Goal: Information Seeking & Learning: Learn about a topic

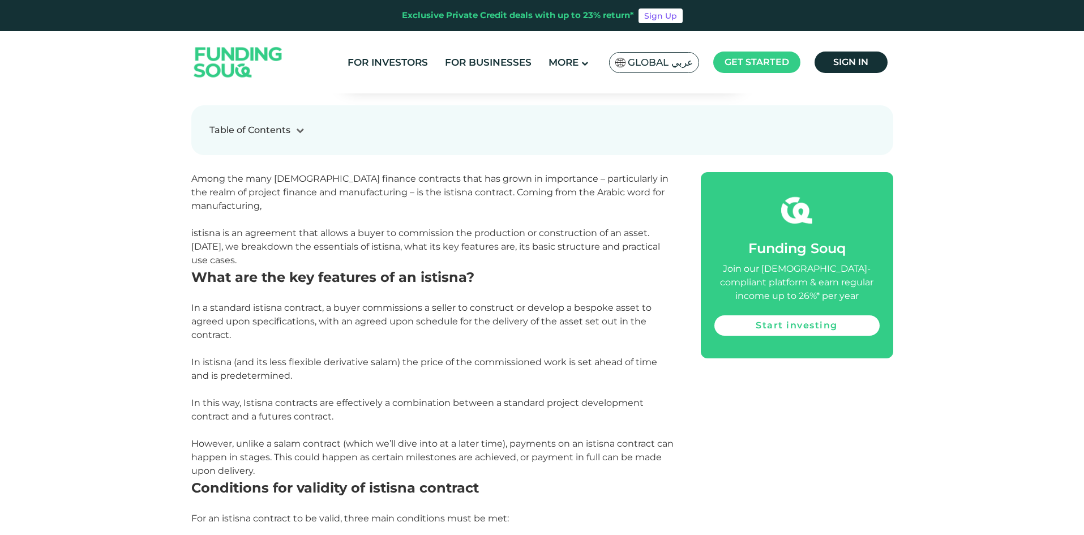
scroll to position [679, 0]
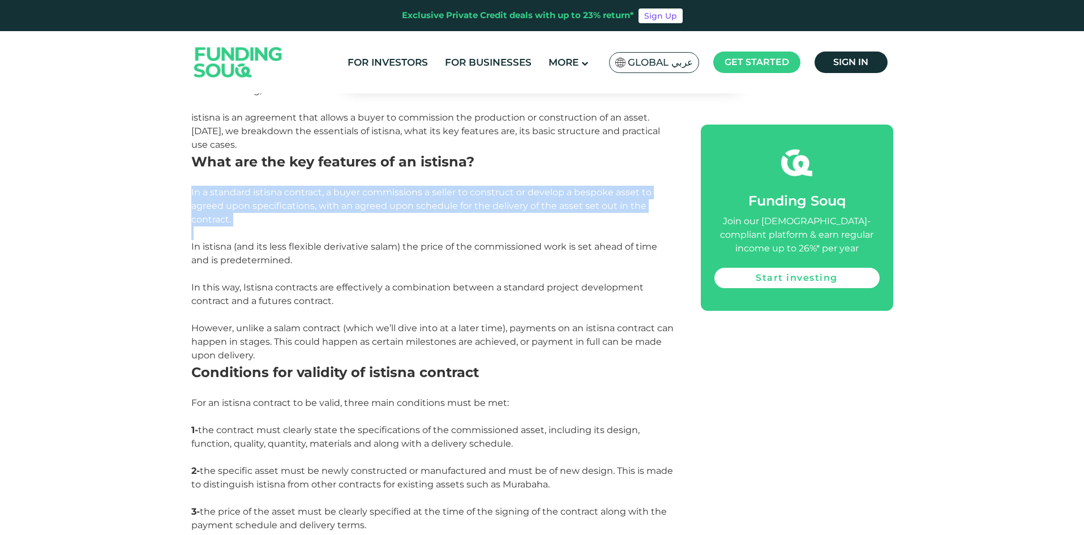
drag, startPoint x: 201, startPoint y: 159, endPoint x: 471, endPoint y: 201, distance: 273.3
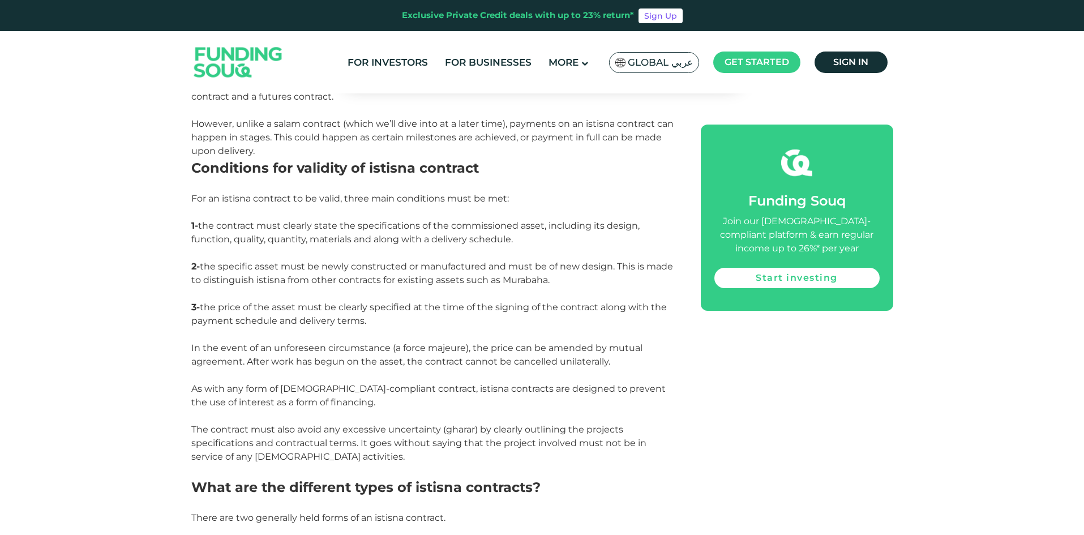
scroll to position [905, 0]
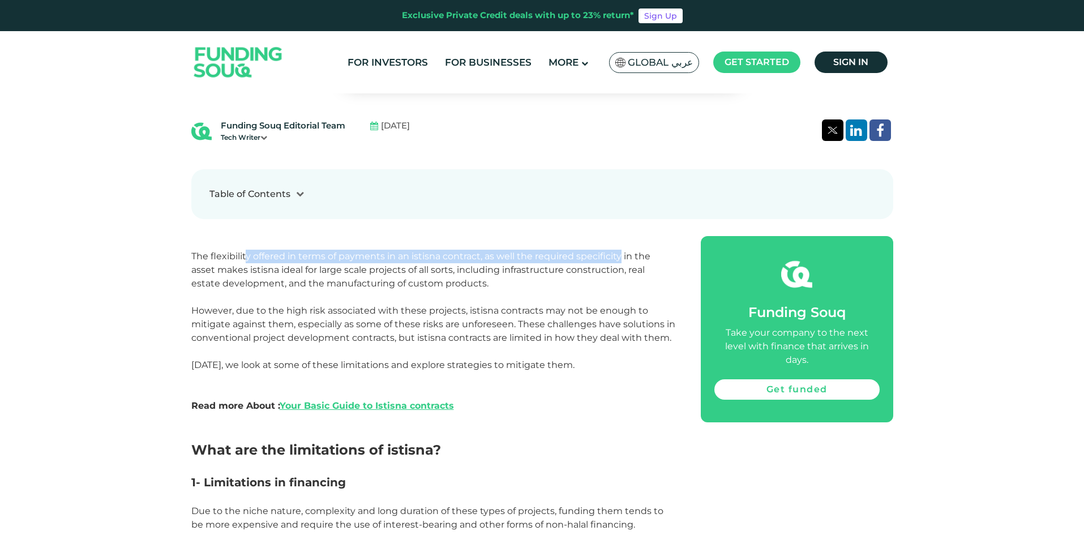
click at [619, 253] on span "The flexibility offered in terms of payments in an istisna contract, as well th…" at bounding box center [420, 270] width 459 height 38
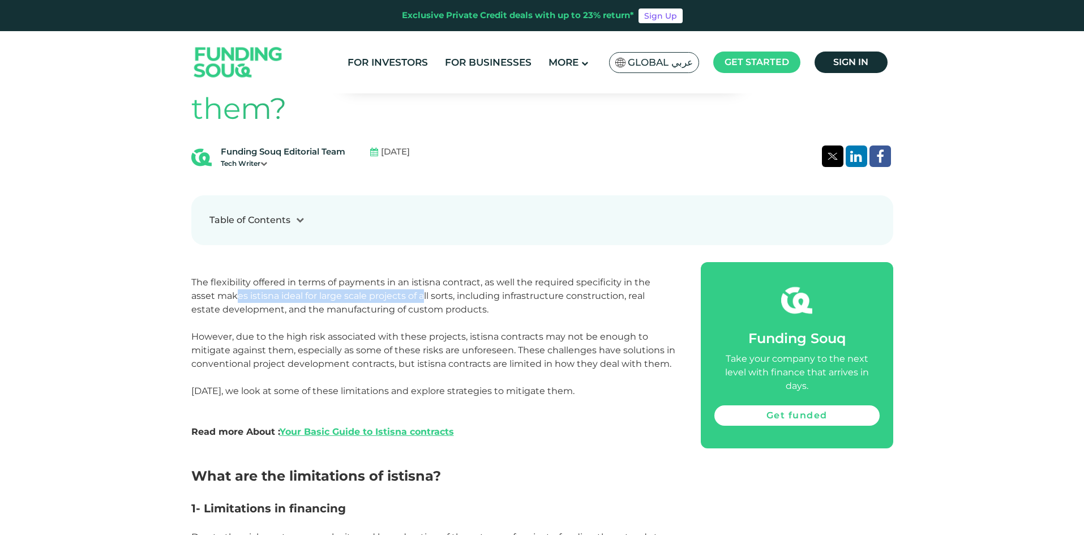
drag, startPoint x: 213, startPoint y: 274, endPoint x: 399, endPoint y: 269, distance: 186.3
click at [399, 277] on span "The flexibility offered in terms of payments in an istisna contract, as well th…" at bounding box center [420, 296] width 459 height 38
drag, startPoint x: 230, startPoint y: 285, endPoint x: 426, endPoint y: 286, distance: 195.8
click at [426, 286] on span "The flexibility offered in terms of payments in an istisna contract, as well th…" at bounding box center [420, 296] width 459 height 38
drag, startPoint x: 223, startPoint y: 319, endPoint x: 404, endPoint y: 321, distance: 180.6
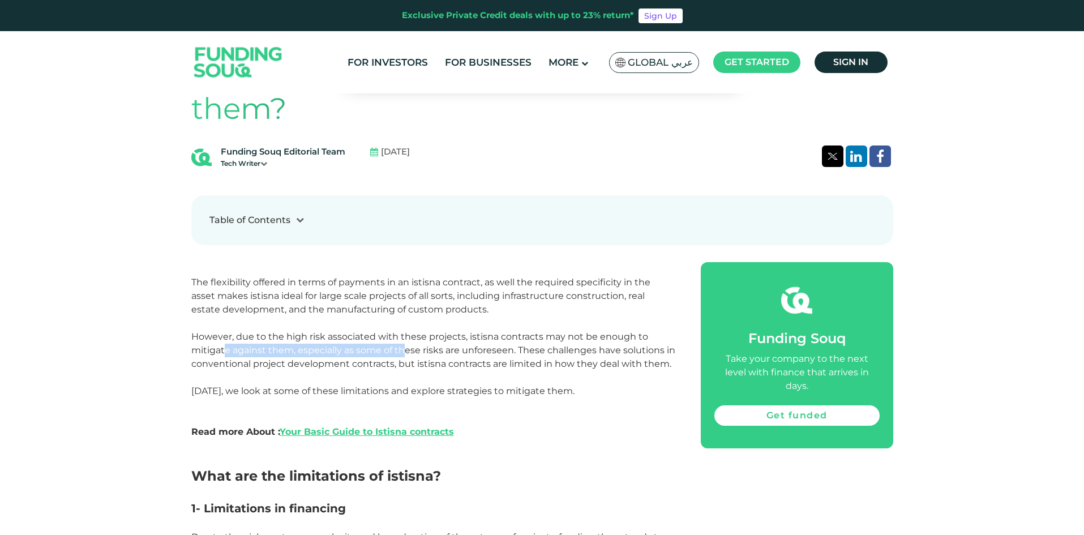
click at [404, 331] on span "However, due to the high risk associated with these projects, istisna contracts…" at bounding box center [433, 350] width 484 height 38
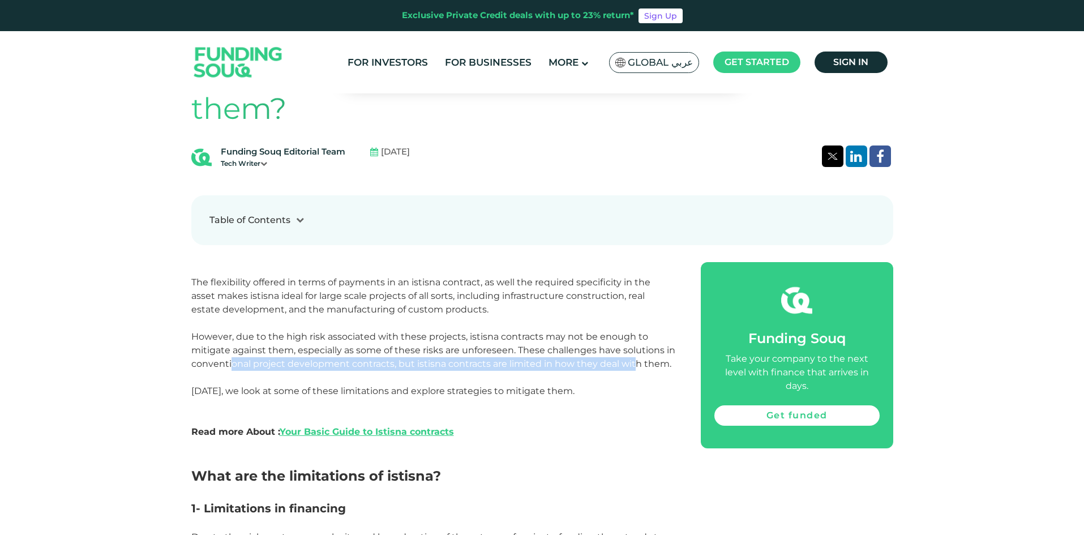
drag, startPoint x: 231, startPoint y: 337, endPoint x: 573, endPoint y: 341, distance: 342.4
click at [633, 341] on span "However, due to the high risk associated with these projects, istisna contracts…" at bounding box center [433, 350] width 484 height 38
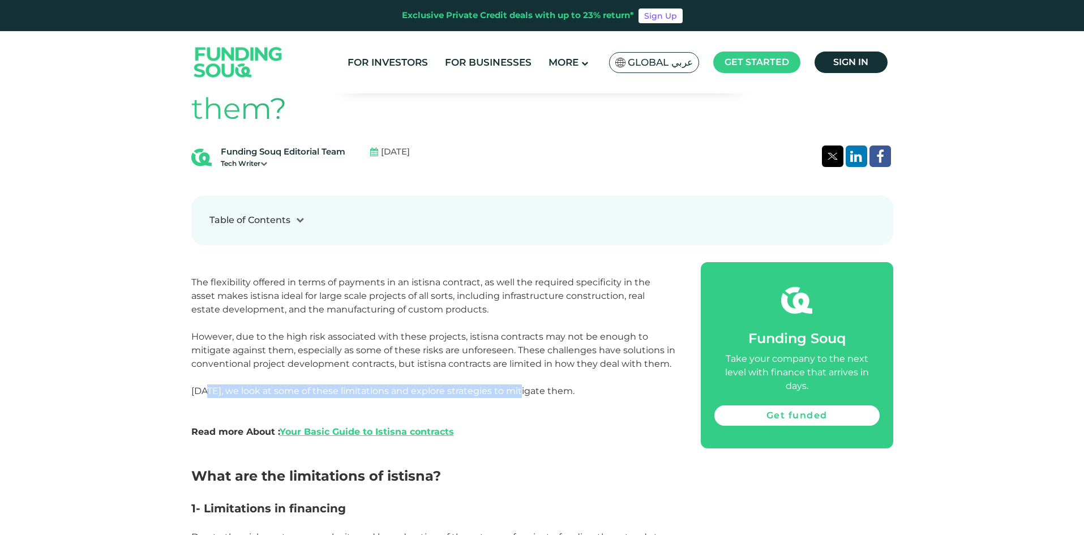
drag, startPoint x: 216, startPoint y: 363, endPoint x: 519, endPoint y: 362, distance: 302.8
click at [519, 385] on span "[DATE], we look at some of these limitations and explore strategies to mitigate…" at bounding box center [382, 390] width 383 height 11
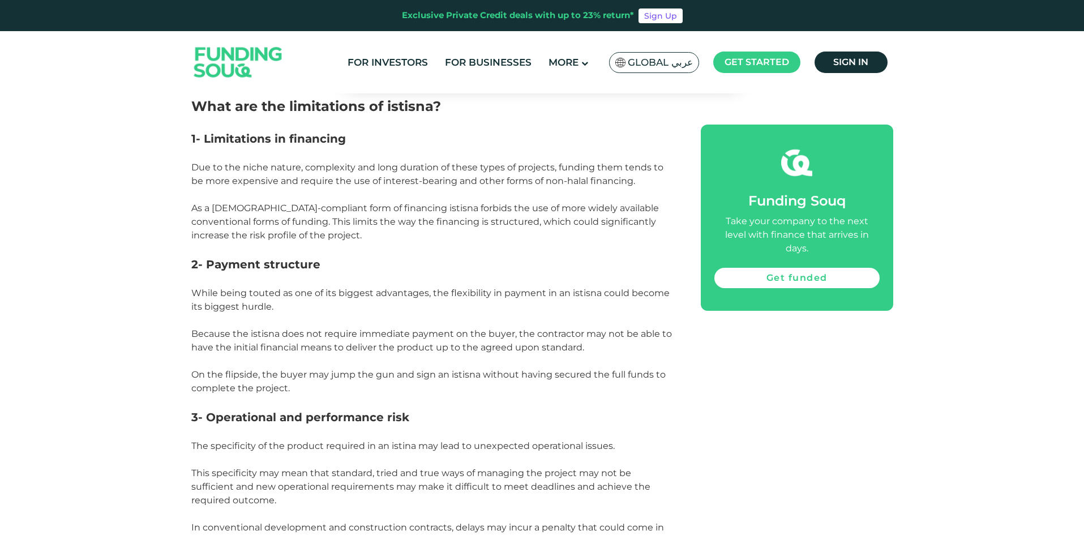
scroll to position [905, 0]
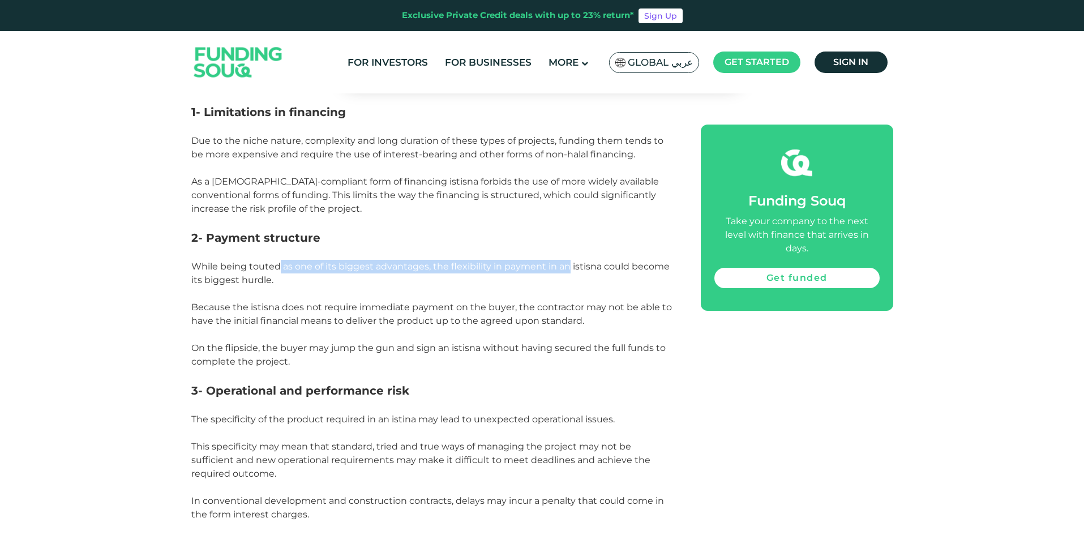
drag, startPoint x: 280, startPoint y: 244, endPoint x: 565, endPoint y: 245, distance: 285.8
click at [565, 261] on span "While being touted as one of its biggest advantages, the flexibility in payment…" at bounding box center [430, 273] width 478 height 24
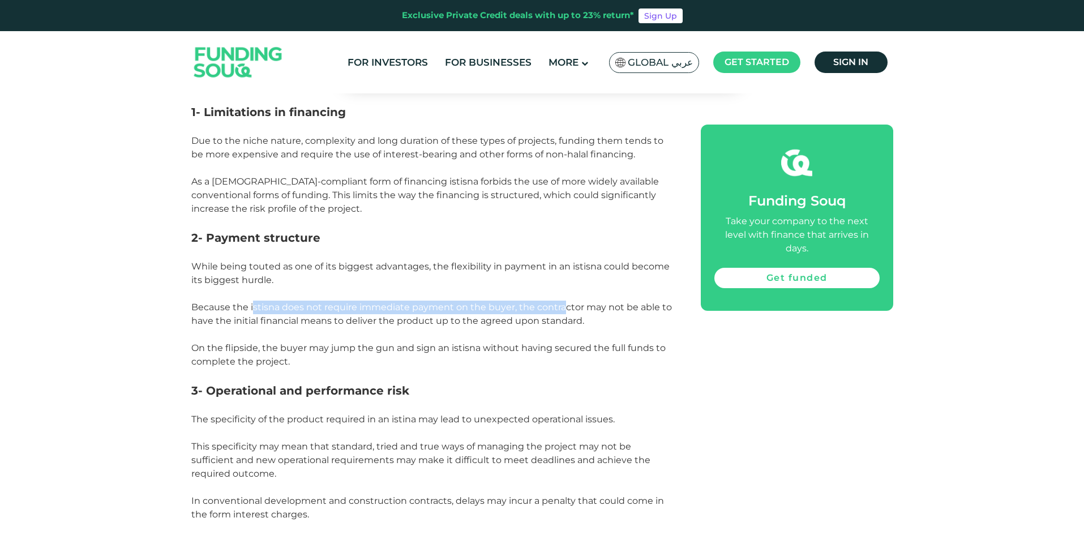
drag, startPoint x: 252, startPoint y: 278, endPoint x: 564, endPoint y: 278, distance: 311.8
click at [564, 302] on span "Because the istisna does not require immediate payment on the buyer, the contra…" at bounding box center [431, 314] width 480 height 24
drag, startPoint x: 241, startPoint y: 292, endPoint x: 530, endPoint y: 290, distance: 289.2
click at [530, 302] on span "Because the istisna does not require immediate payment on the buyer, the contra…" at bounding box center [431, 314] width 480 height 24
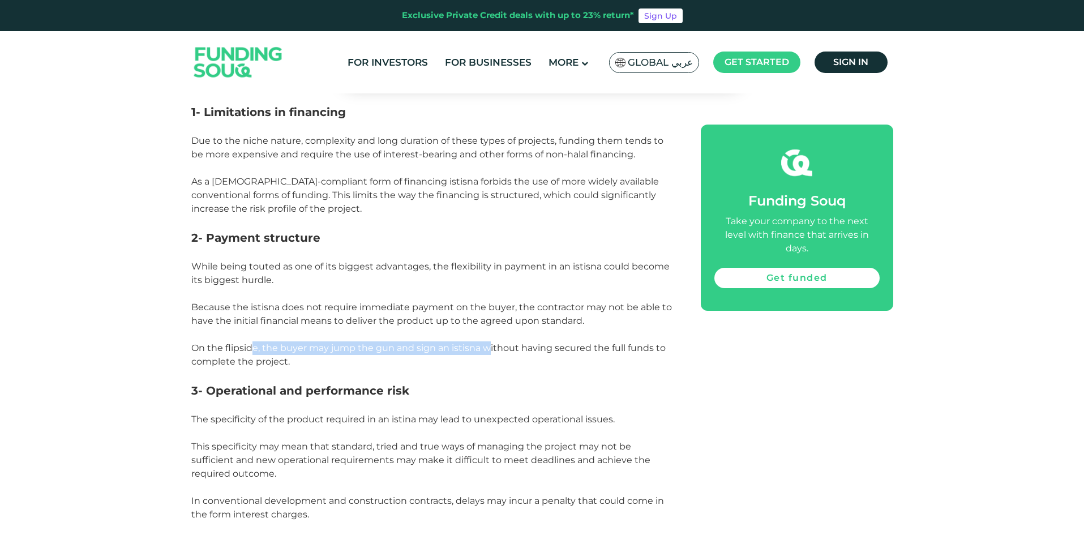
drag, startPoint x: 252, startPoint y: 324, endPoint x: 488, endPoint y: 317, distance: 236.1
click at [488, 342] on span "On the flipside, the buyer may jump the gun and sign an istisna without having …" at bounding box center [428, 354] width 474 height 24
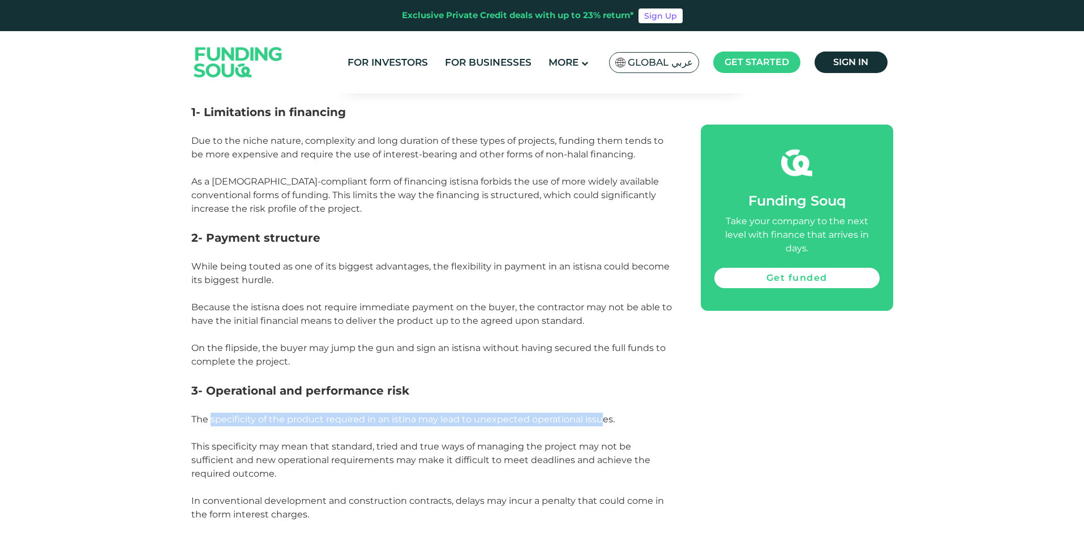
drag, startPoint x: 214, startPoint y: 394, endPoint x: 598, endPoint y: 394, distance: 383.7
click at [598, 414] on span "The specificity of the product required in an istina may lead to unexpected ope…" at bounding box center [402, 419] width 423 height 11
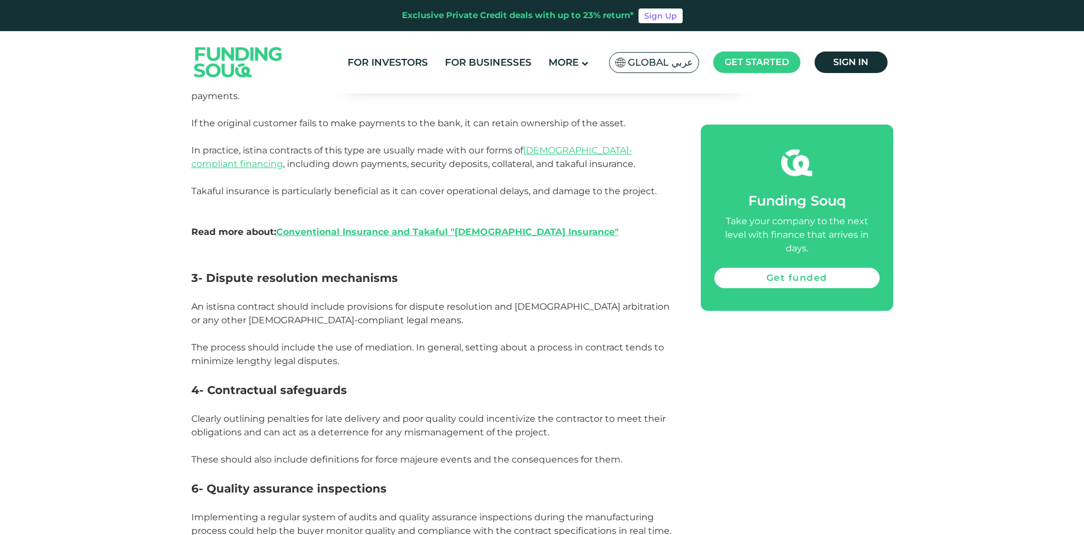
scroll to position [1868, 0]
